Goal: Task Accomplishment & Management: Manage account settings

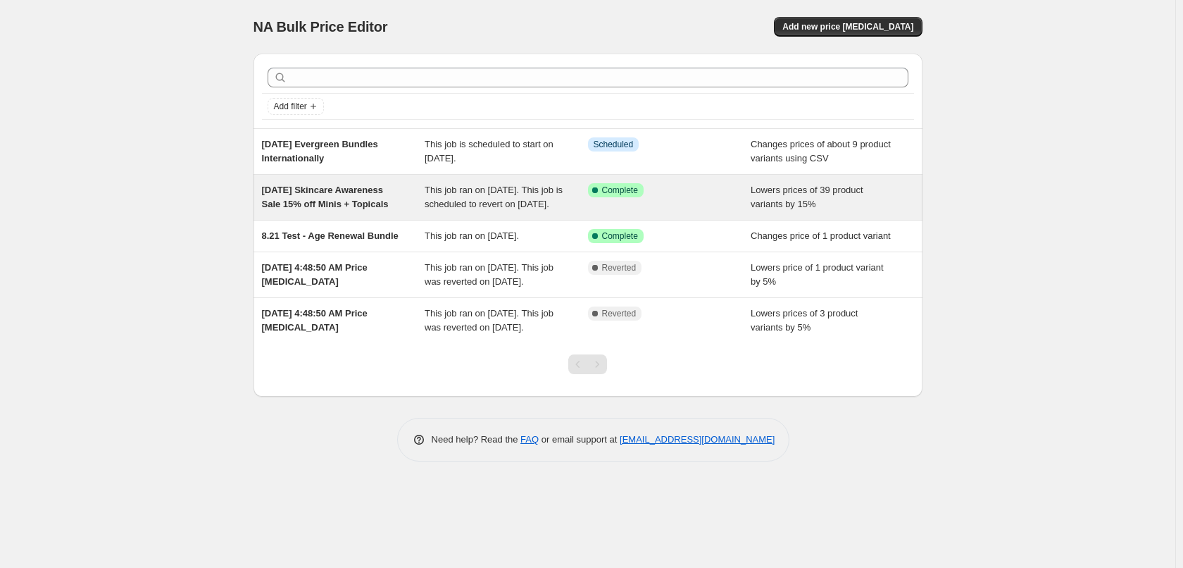
click at [358, 199] on span "[DATE] Skincare Awareness Sale 15% off Minis + Topicals" at bounding box center [325, 196] width 127 height 25
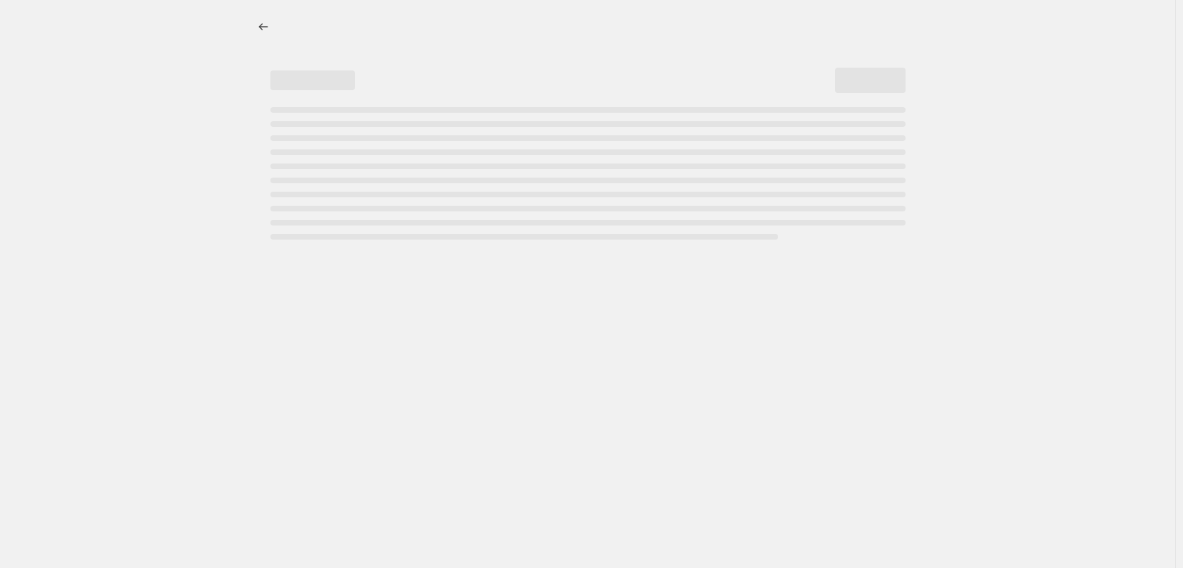
select select "percentage"
select select "collection"
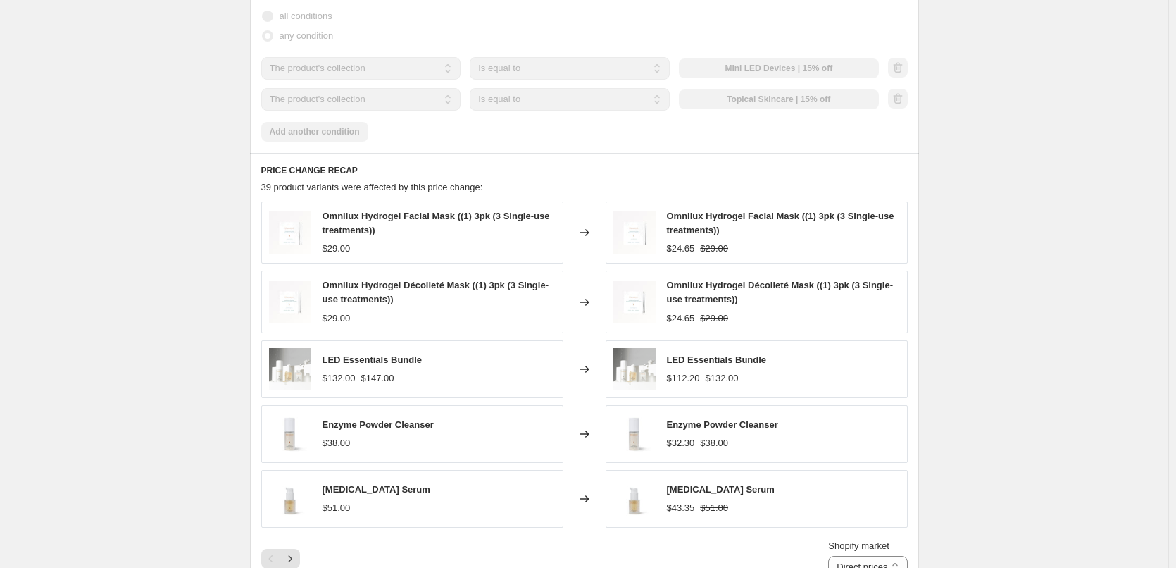
scroll to position [1127, 0]
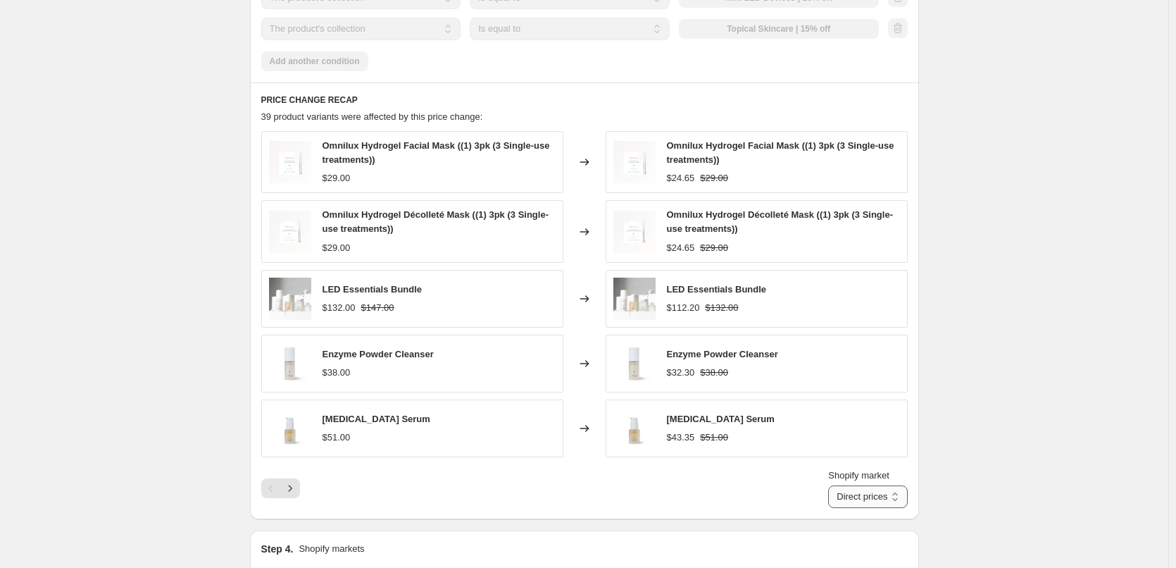
click at [894, 485] on select "Direct prices [GEOGRAPHIC_DATA] [GEOGRAPHIC_DATA] [GEOGRAPHIC_DATA] [GEOGRAPHIC…" at bounding box center [867, 496] width 79 height 23
click at [589, 482] on div "Shopify market Direct prices [GEOGRAPHIC_DATA] [GEOGRAPHIC_DATA] [GEOGRAPHIC_DA…" at bounding box center [584, 487] width 646 height 39
click at [297, 481] on icon "Next" at bounding box center [290, 488] width 14 height 14
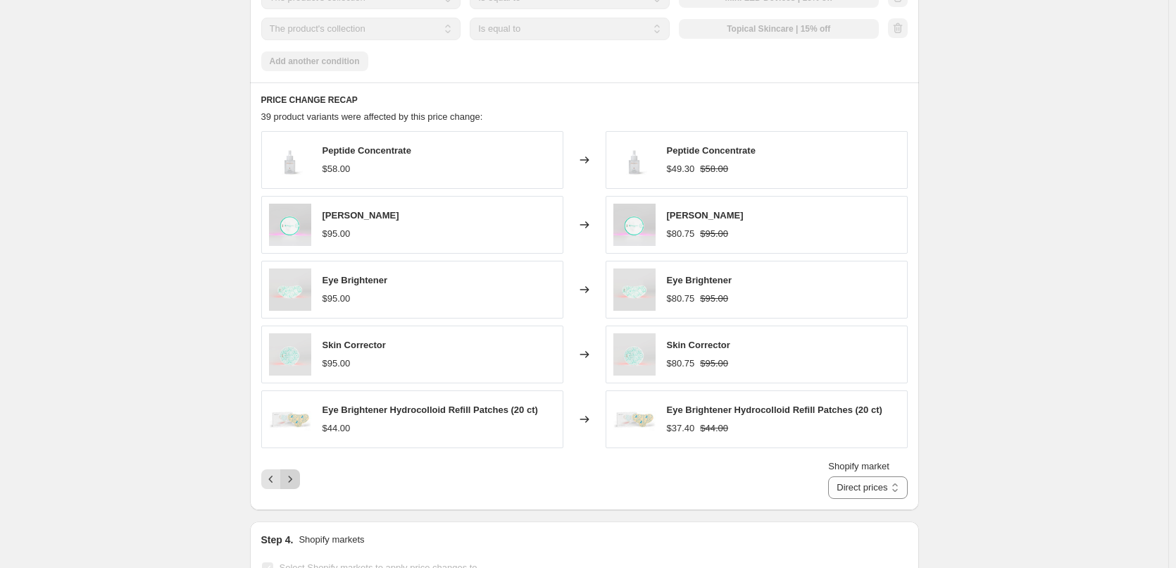
click at [297, 479] on div "Shopify market Direct prices [GEOGRAPHIC_DATA] [GEOGRAPHIC_DATA] [GEOGRAPHIC_DA…" at bounding box center [584, 478] width 646 height 39
click at [297, 474] on icon "Next" at bounding box center [290, 479] width 14 height 14
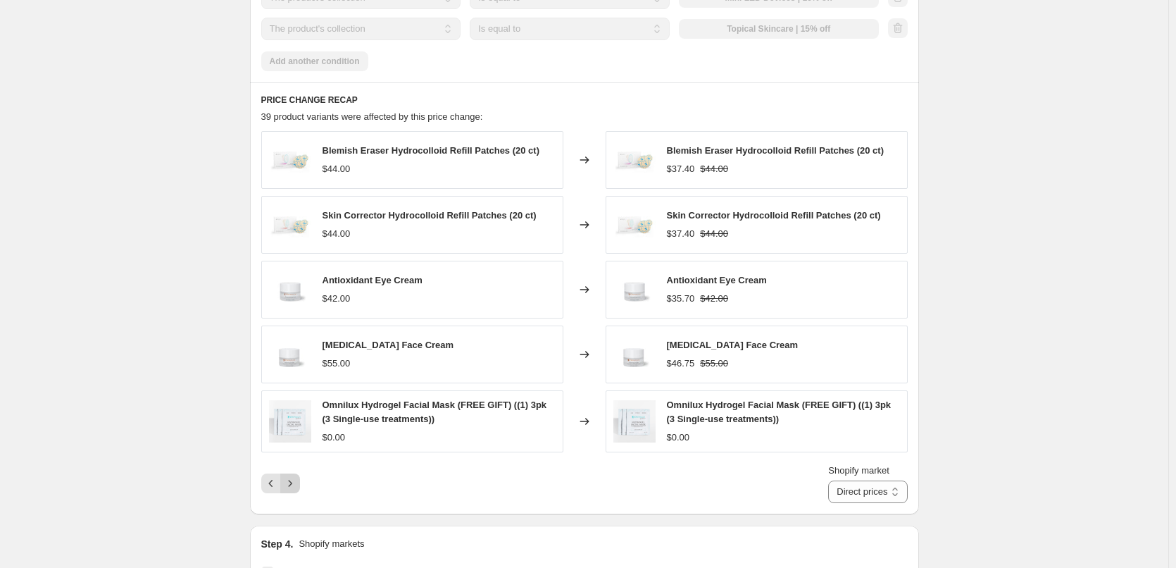
click at [297, 476] on icon "Next" at bounding box center [290, 483] width 14 height 14
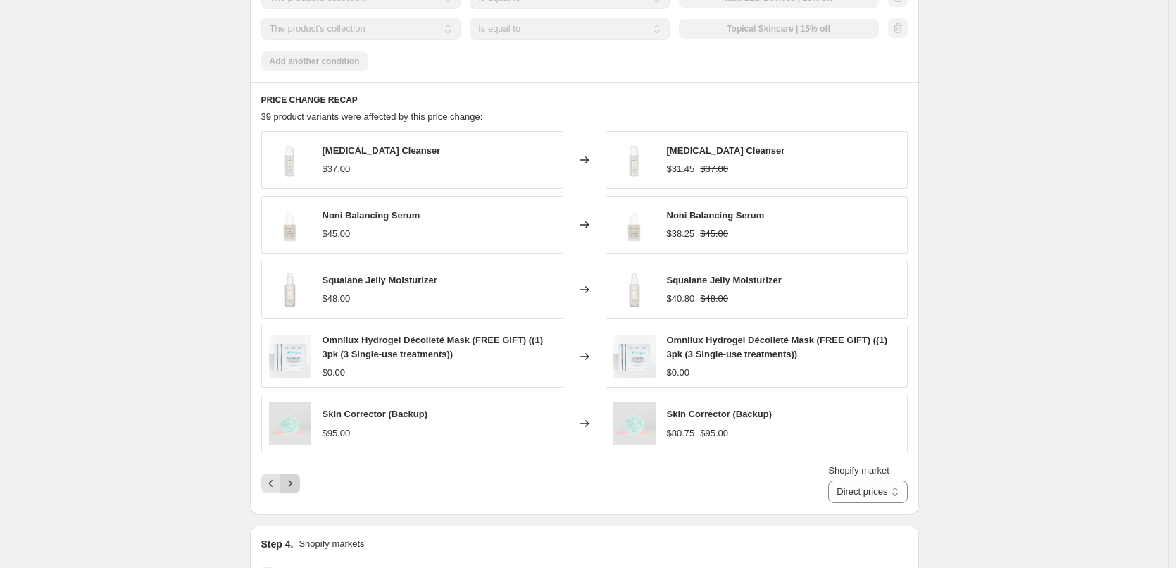
click at [297, 476] on icon "Next" at bounding box center [290, 483] width 14 height 14
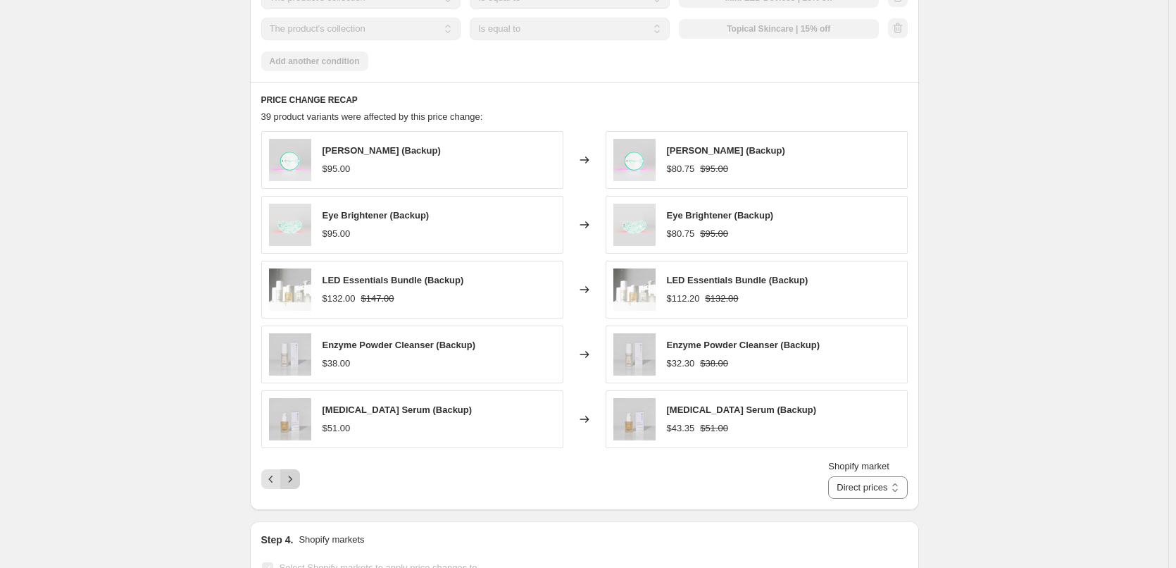
click at [297, 474] on icon "Next" at bounding box center [290, 479] width 14 height 14
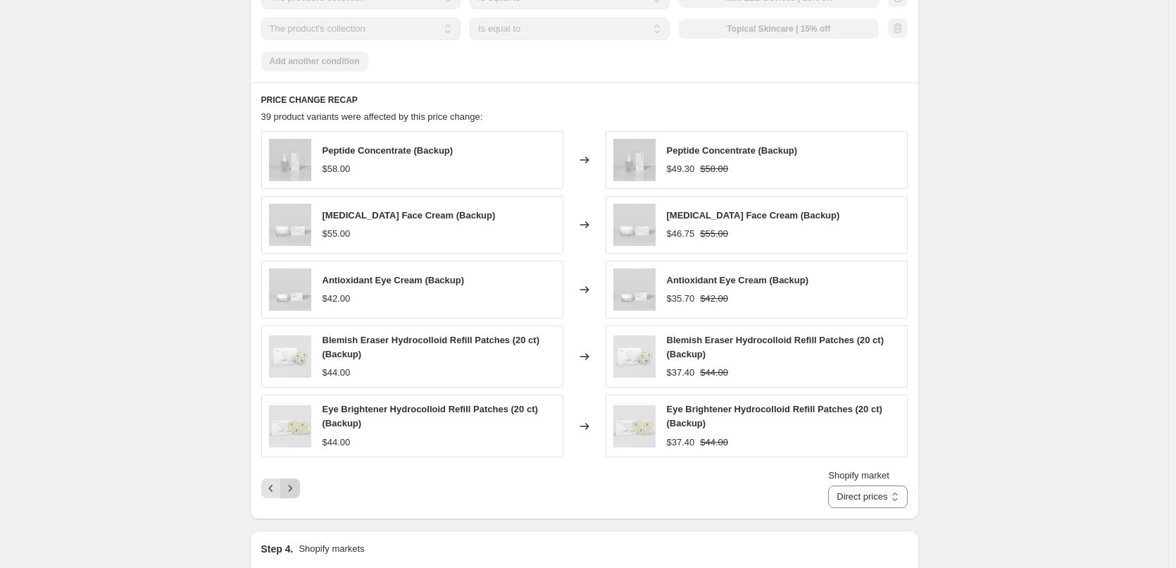
click at [297, 481] on icon "Next" at bounding box center [290, 488] width 14 height 14
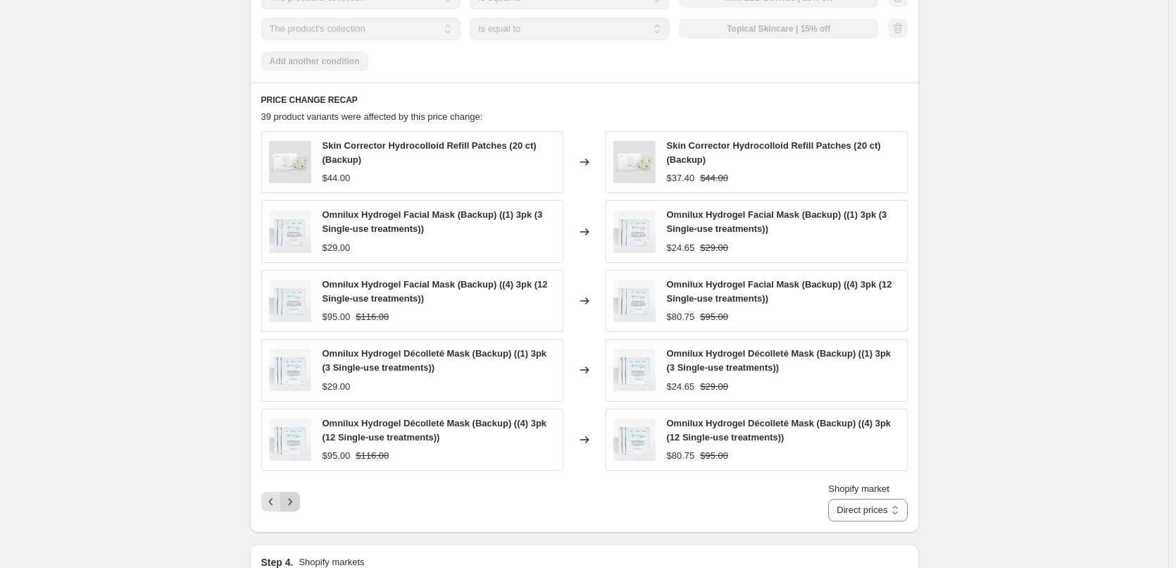
click at [298, 482] on div "Shopify market Direct prices [GEOGRAPHIC_DATA] [GEOGRAPHIC_DATA] [GEOGRAPHIC_DA…" at bounding box center [584, 501] width 646 height 39
click at [296, 494] on icon "Next" at bounding box center [290, 501] width 14 height 14
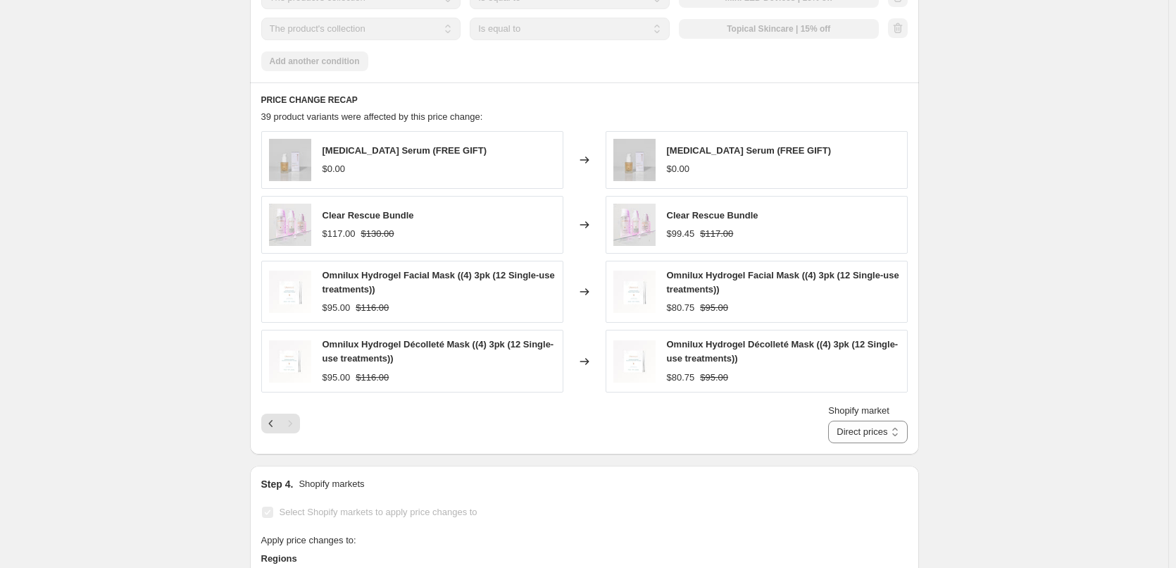
click at [297, 418] on div "Pagination" at bounding box center [290, 423] width 20 height 20
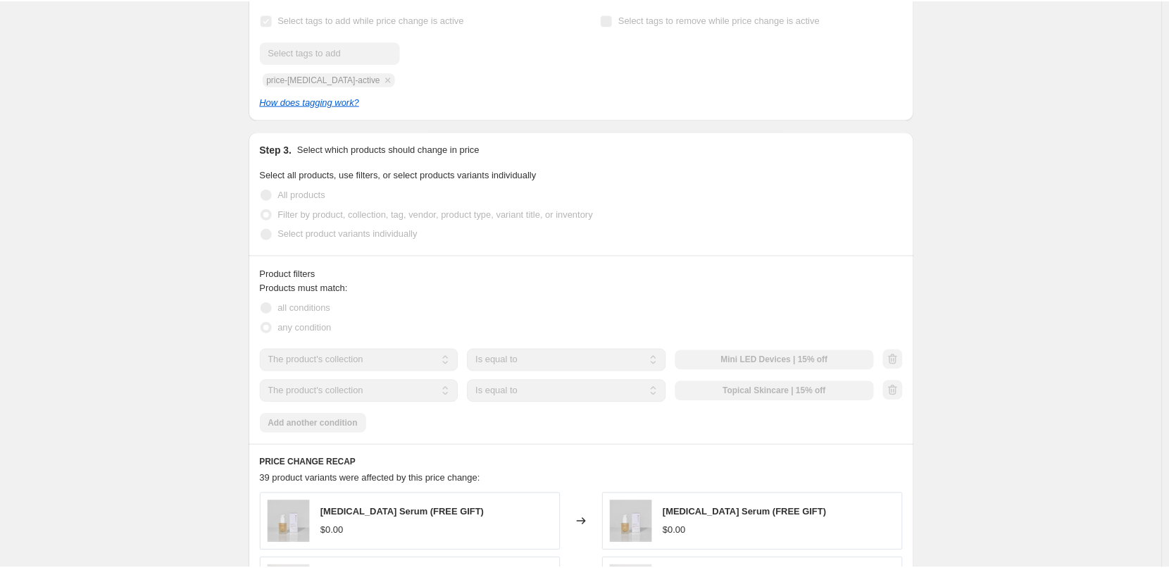
scroll to position [563, 0]
